Goal: Information Seeking & Learning: Understand process/instructions

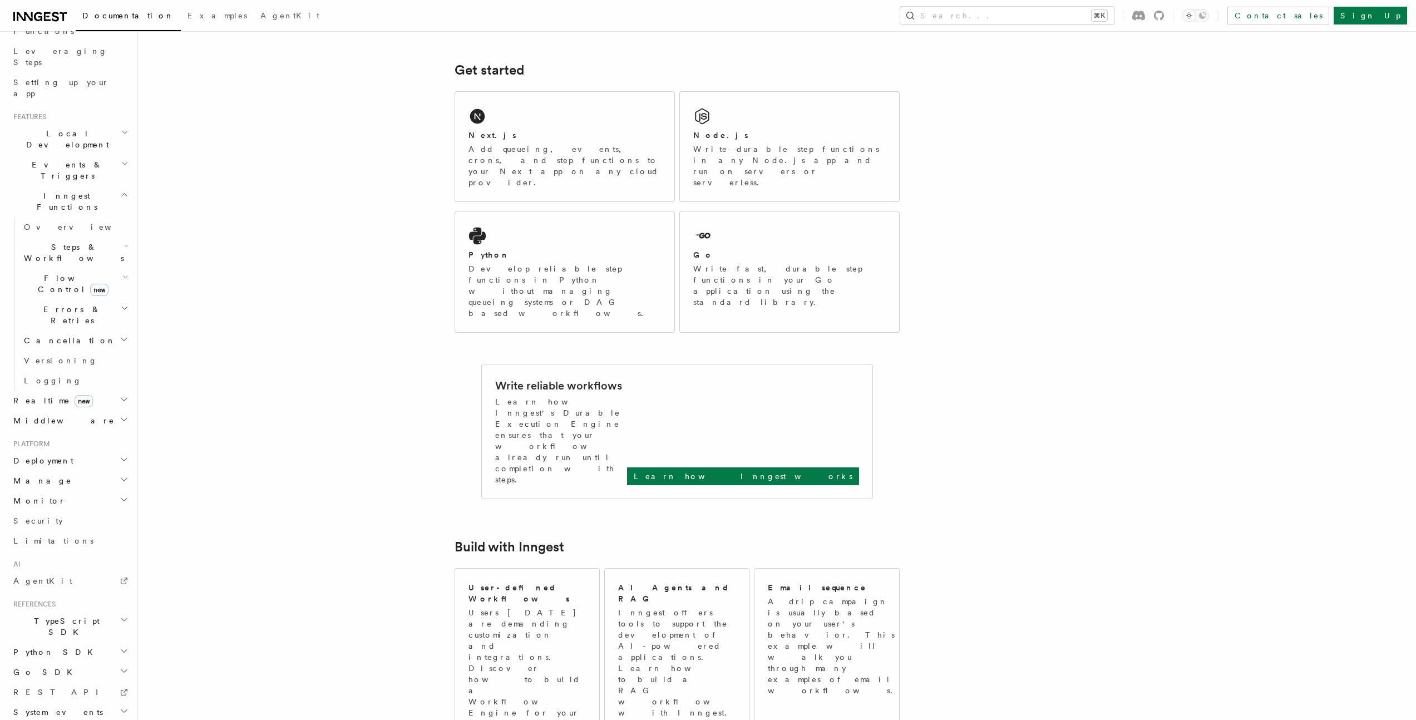
scroll to position [383, 0]
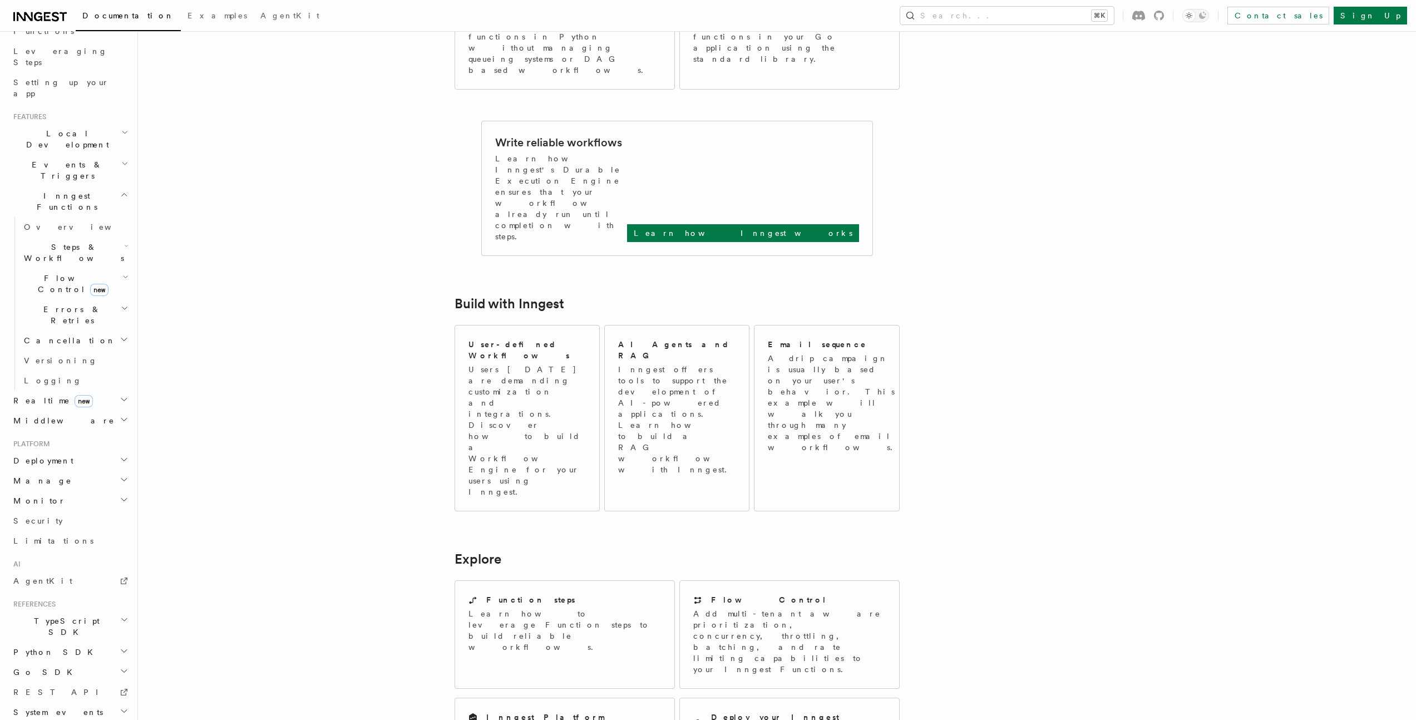
click at [60, 662] on h2 "Go SDK" at bounding box center [70, 672] width 122 height 20
click at [60, 667] on span "Migrations" at bounding box center [59, 672] width 81 height 11
click at [61, 719] on span "v0.7 to v0.8" at bounding box center [67, 729] width 67 height 20
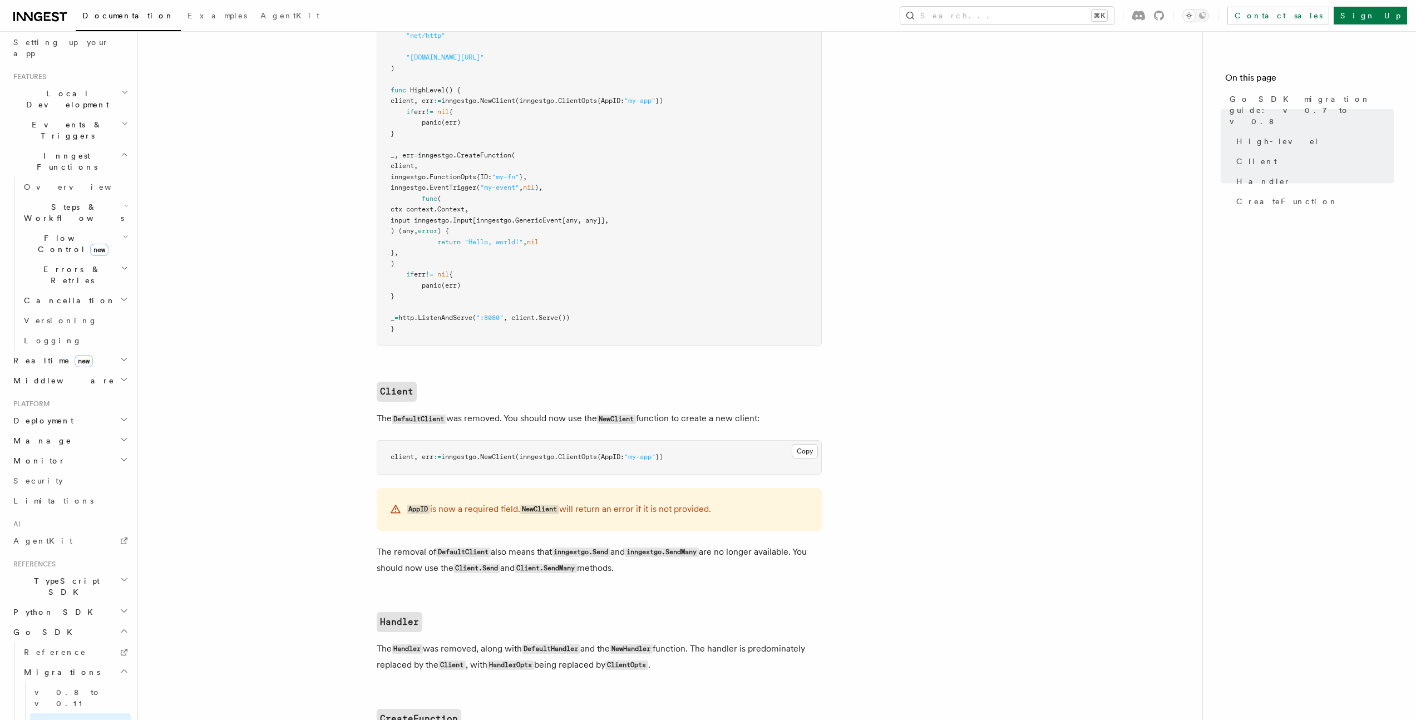
scroll to position [226, 0]
drag, startPoint x: 400, startPoint y: 456, endPoint x: 697, endPoint y: 460, distance: 296.6
click at [695, 461] on pre "client, err := inngestgo. NewClient (inngestgo.ClientOpts{AppID: "my-app" })" at bounding box center [599, 456] width 444 height 33
click at [699, 458] on pre "client, err := inngestgo. NewClient (inngestgo.ClientOpts{AppID: "my-app" })" at bounding box center [599, 456] width 444 height 33
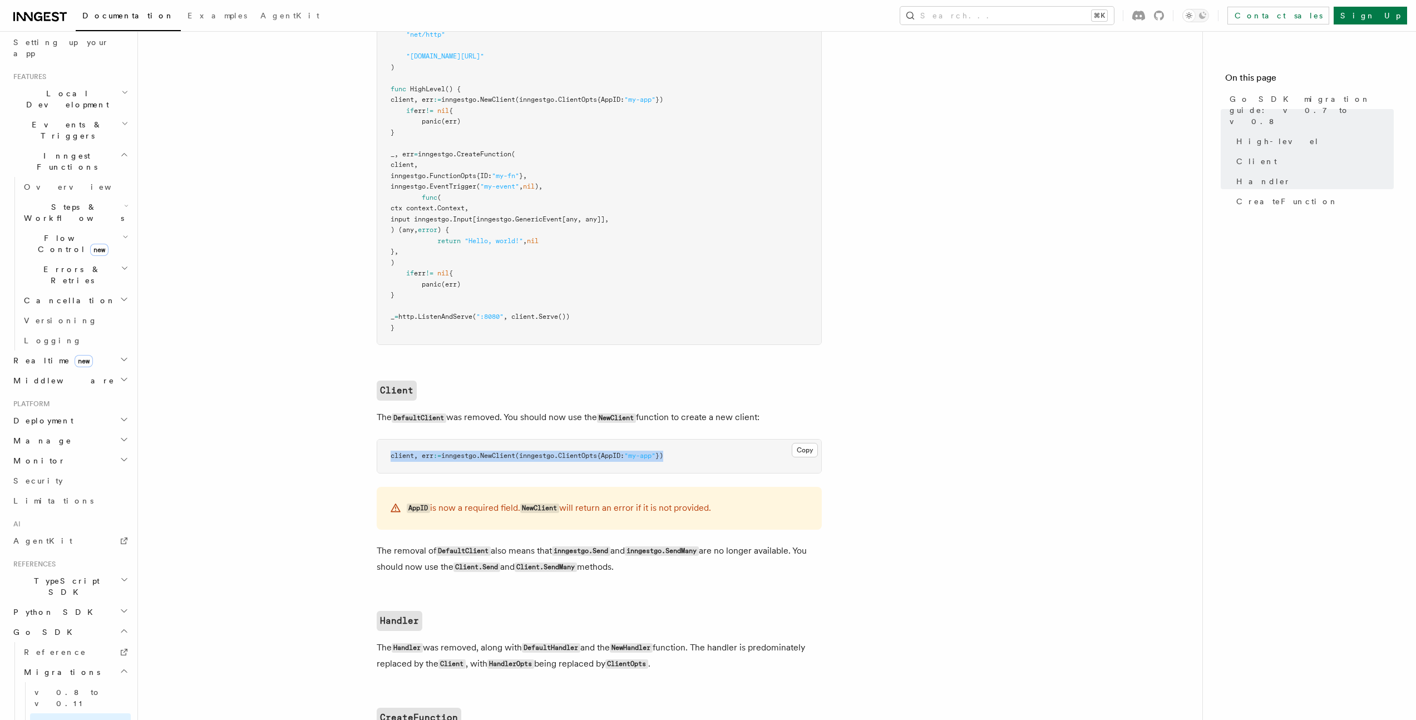
click at [699, 458] on pre "client, err := inngestgo. NewClient (inngestgo.ClientOpts{AppID: "my-app" })" at bounding box center [599, 456] width 444 height 33
click at [832, 388] on article "References Go SDK Migrations Go SDK migration guide: v0.7 to v0.8 This guide wi…" at bounding box center [670, 641] width 1029 height 1636
